Goal: Transaction & Acquisition: Purchase product/service

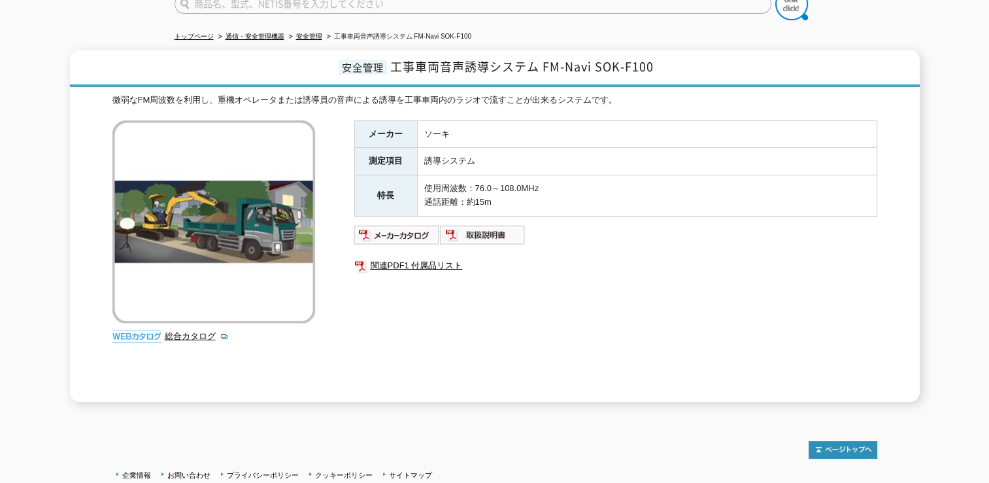
scroll to position [131, 0]
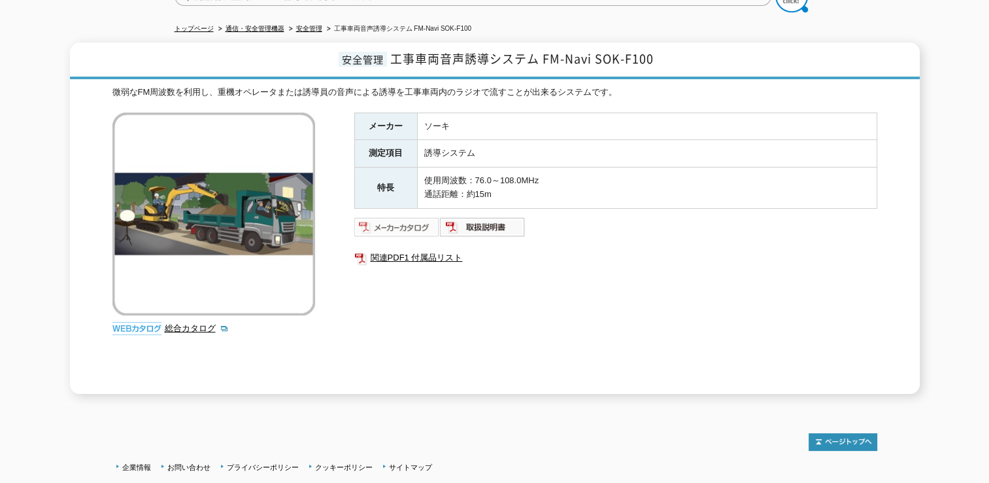
click at [405, 216] on img at bounding box center [397, 226] width 86 height 21
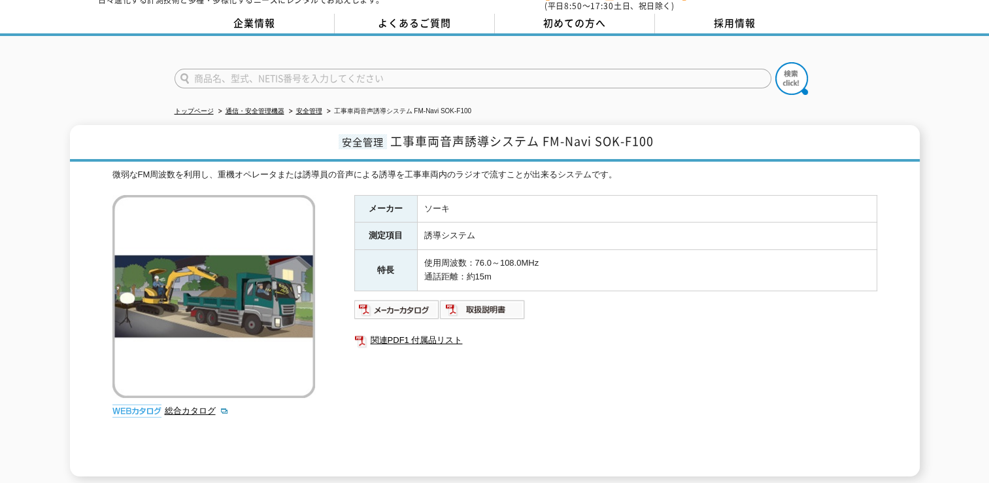
scroll to position [0, 0]
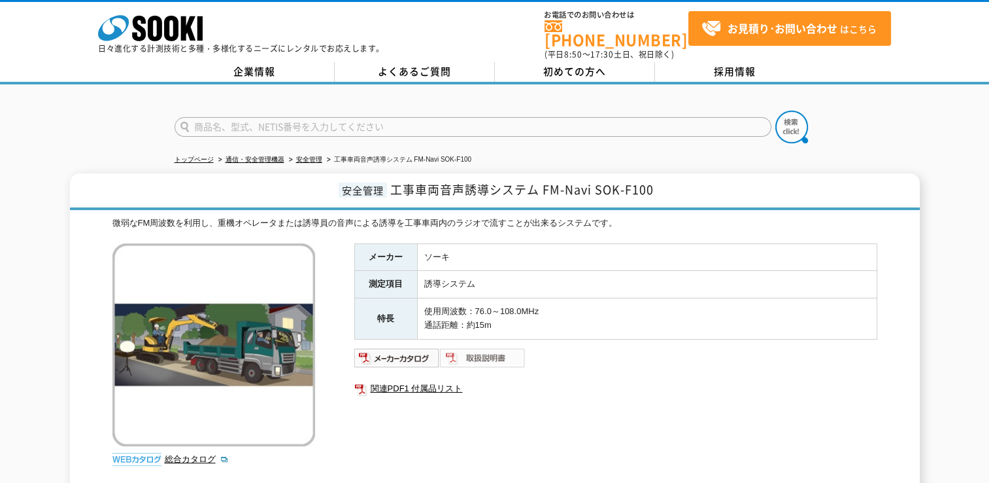
click at [484, 347] on img at bounding box center [483, 357] width 86 height 21
click at [151, 25] on icon at bounding box center [155, 29] width 14 height 26
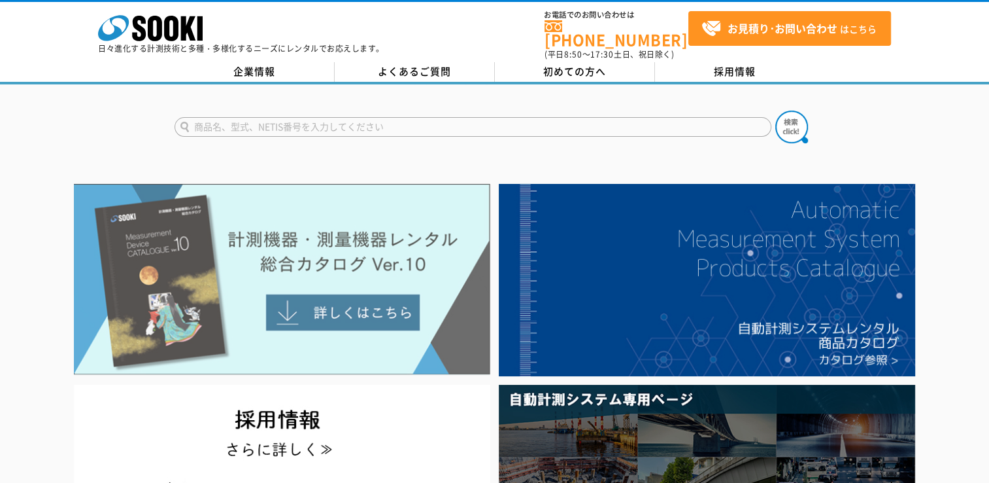
click at [366, 255] on img at bounding box center [282, 279] width 417 height 191
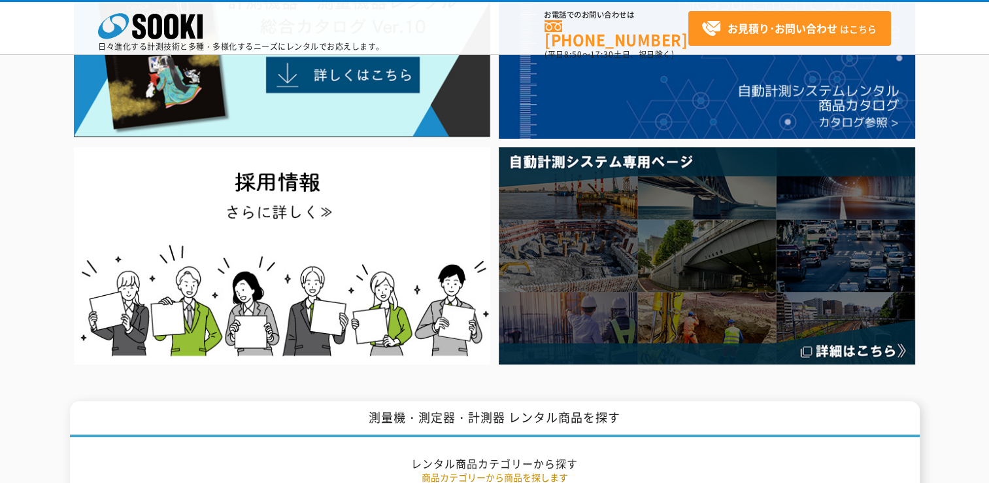
scroll to position [196, 0]
